Goal: Check status: Check status

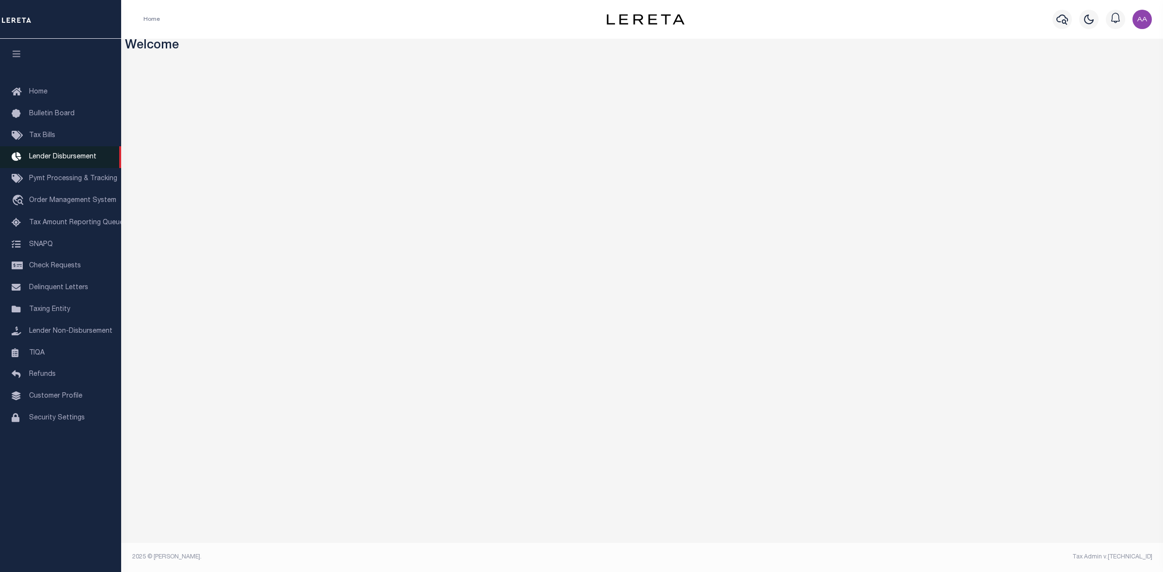
click at [64, 163] on link "Lender Disbursement" at bounding box center [60, 157] width 121 height 22
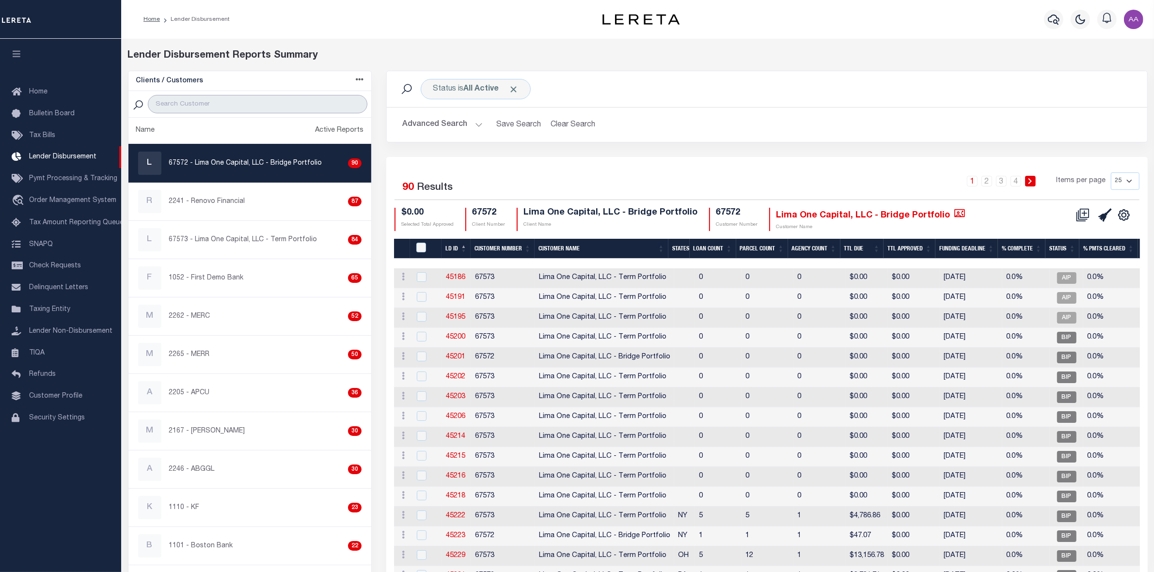
click at [201, 104] on input "search" at bounding box center [257, 104] width 219 height 18
type input "2198"
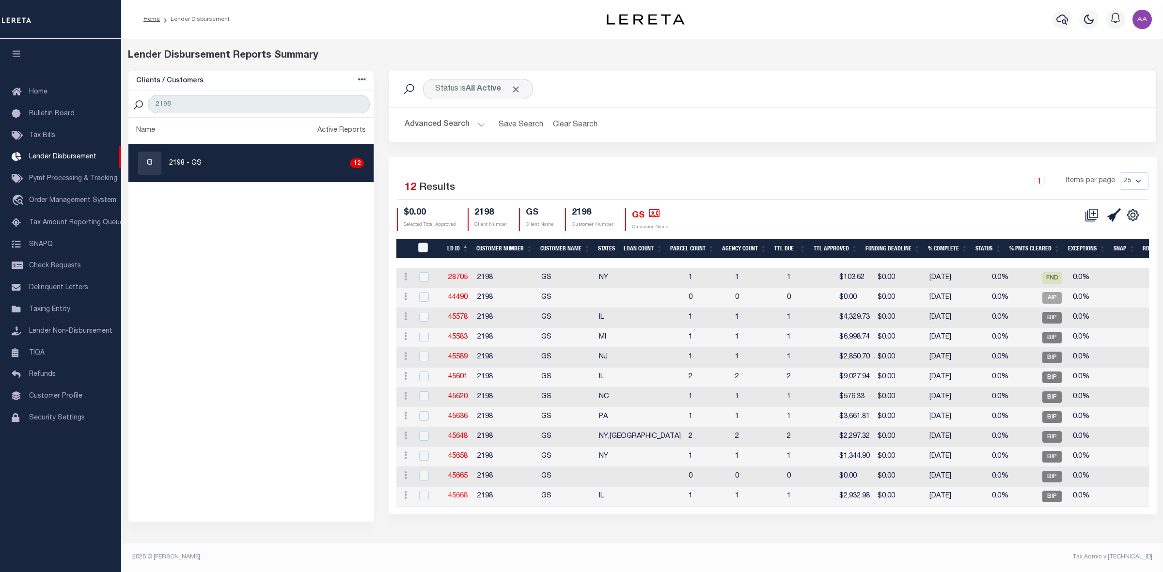
click at [454, 497] on link "45668" at bounding box center [457, 496] width 19 height 7
checkbox input "true"
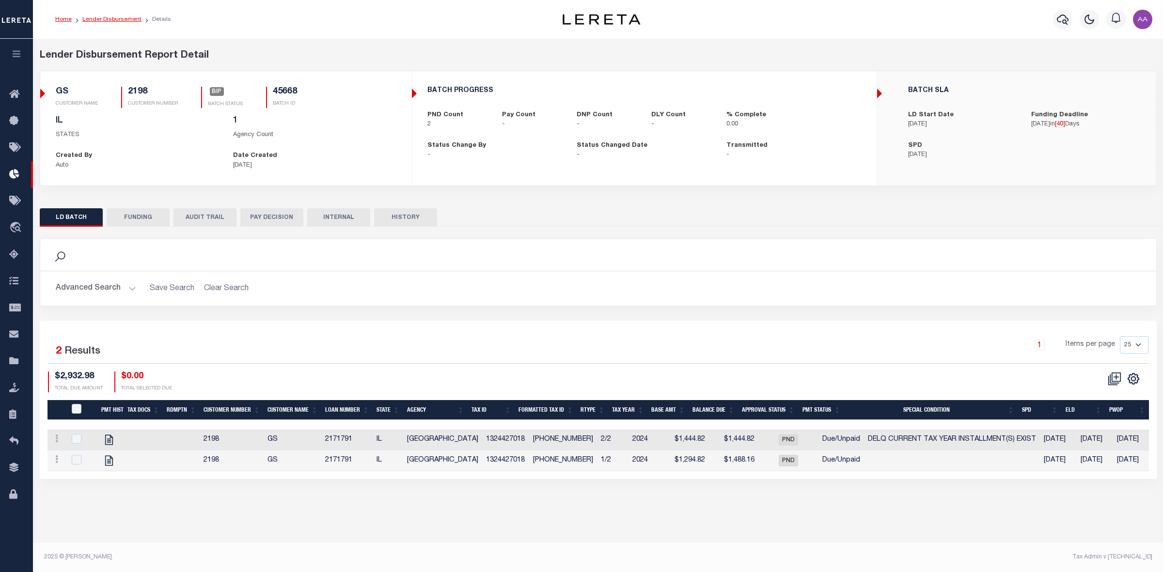
click at [110, 18] on link "Lender Disbursement" at bounding box center [111, 19] width 59 height 6
checkbox input "true"
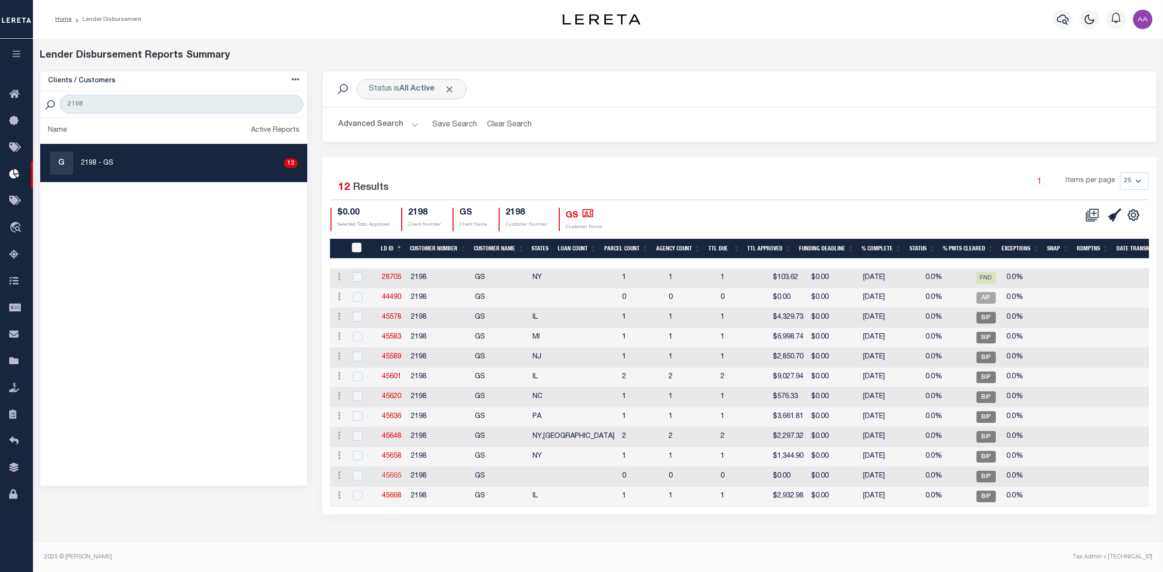
click at [393, 474] on link "45665" at bounding box center [391, 476] width 19 height 7
checkbox input "true"
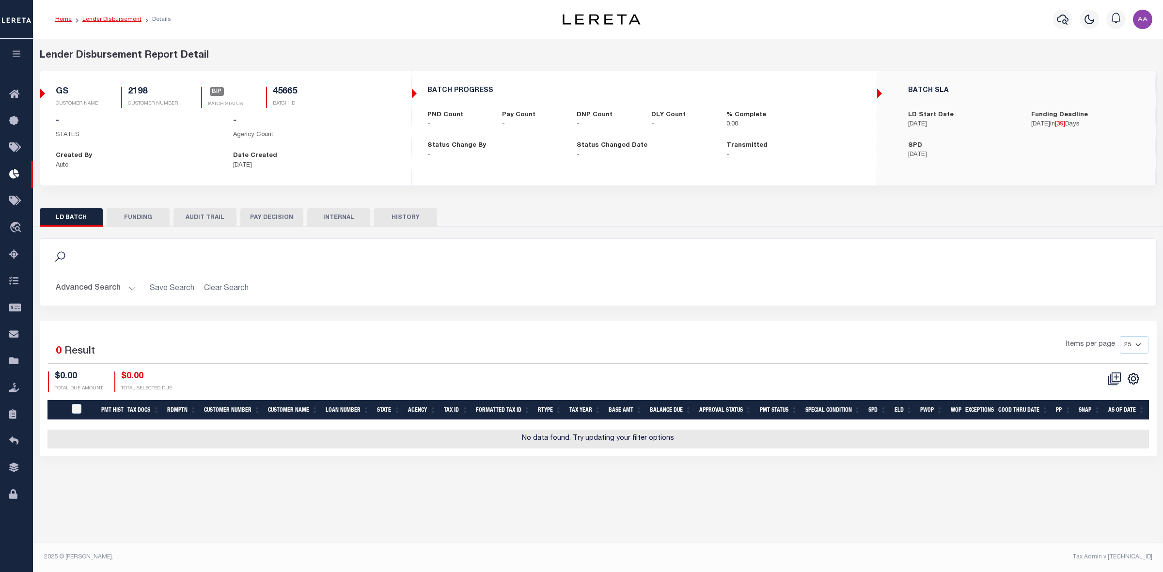
click at [119, 16] on link "Lender Disbursement" at bounding box center [111, 19] width 59 height 6
checkbox input "true"
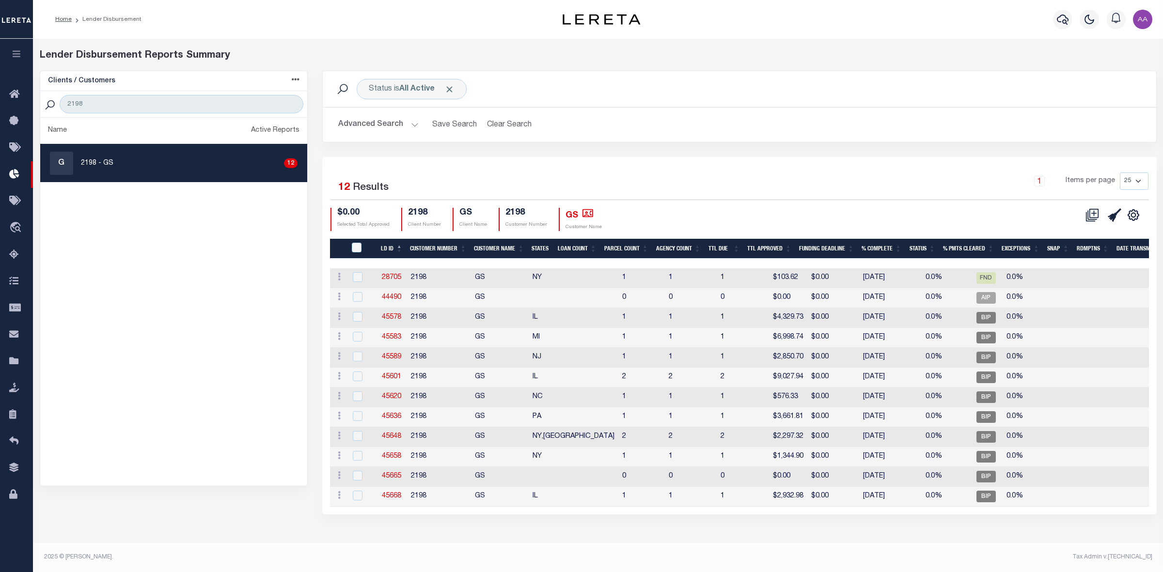
drag, startPoint x: 545, startPoint y: 189, endPoint x: 468, endPoint y: 187, distance: 77.1
click at [544, 189] on div "1 Items per page 25 50 100 200" at bounding box center [843, 184] width 609 height 25
drag, startPoint x: 69, startPoint y: 103, endPoint x: 57, endPoint y: 102, distance: 12.6
click at [57, 102] on div "2198" at bounding box center [173, 104] width 267 height 27
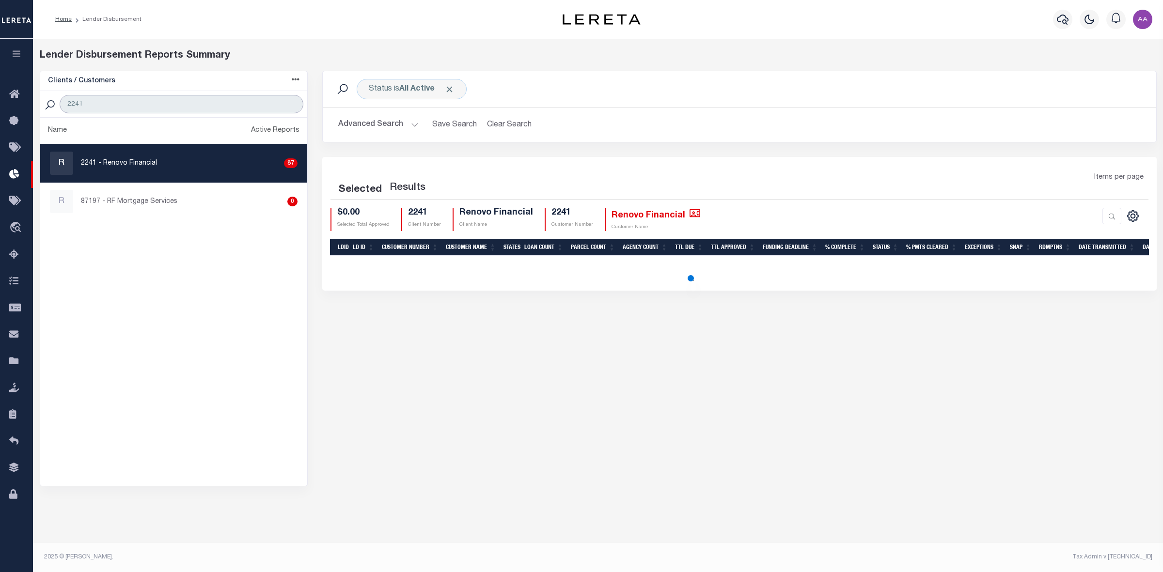
type input "2241"
click at [139, 166] on p "2241 - Renovo Financial" at bounding box center [119, 163] width 76 height 10
checkbox input "true"
